Goal: Information Seeking & Learning: Understand process/instructions

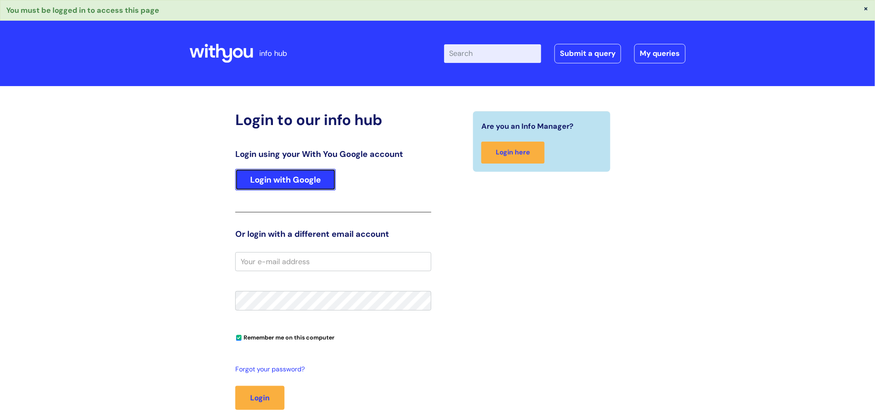
click at [306, 182] on link "Login with Google" at bounding box center [285, 180] width 101 height 22
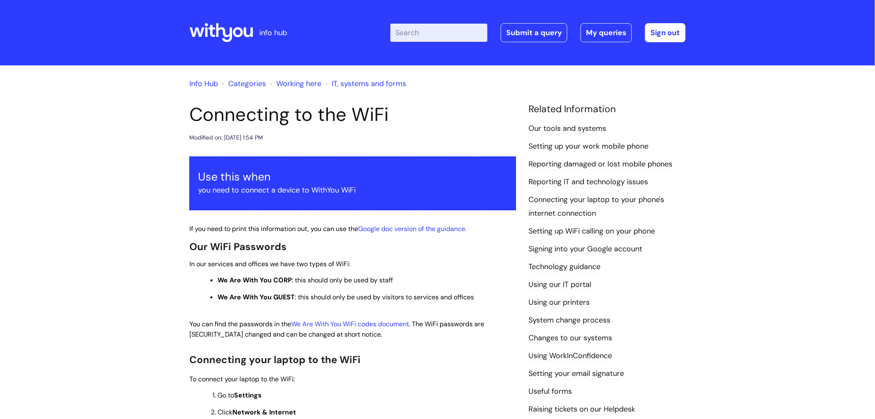
scroll to position [14, 0]
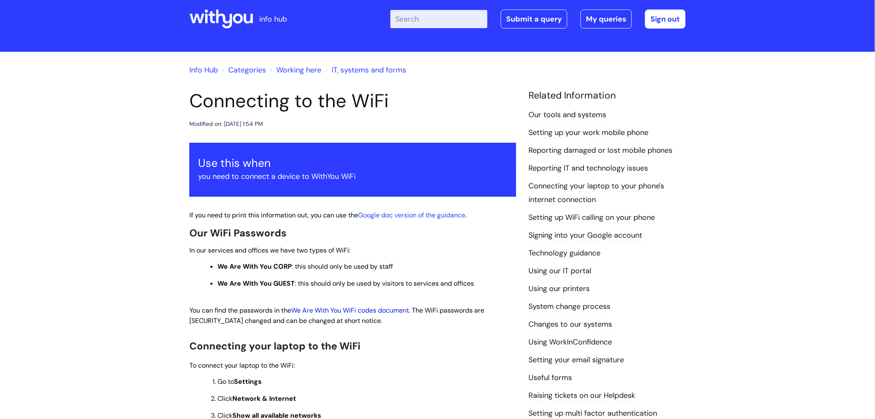
click at [336, 307] on link "We Are With You WiFi codes document" at bounding box center [350, 310] width 118 height 9
